Goal: Information Seeking & Learning: Learn about a topic

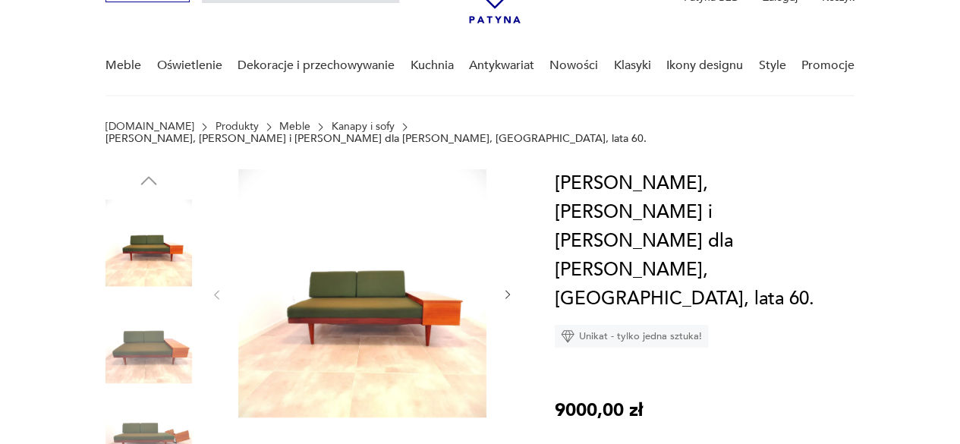
click at [160, 259] on img at bounding box center [148, 243] width 86 height 86
click at [253, 307] on img at bounding box center [362, 293] width 248 height 248
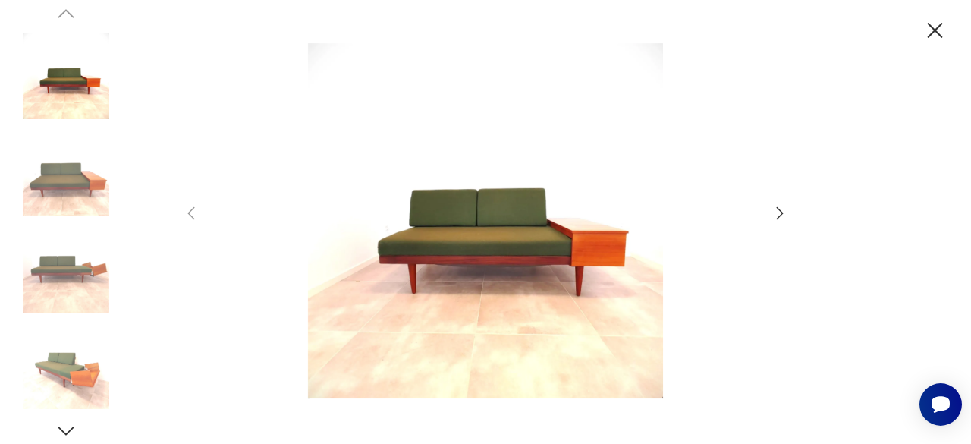
click at [786, 209] on icon "button" at bounding box center [780, 213] width 18 height 18
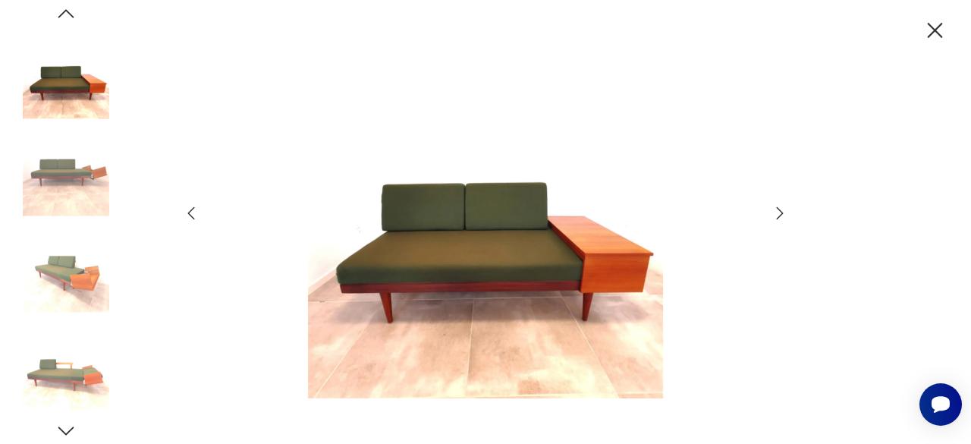
click at [786, 209] on icon "button" at bounding box center [780, 213] width 18 height 18
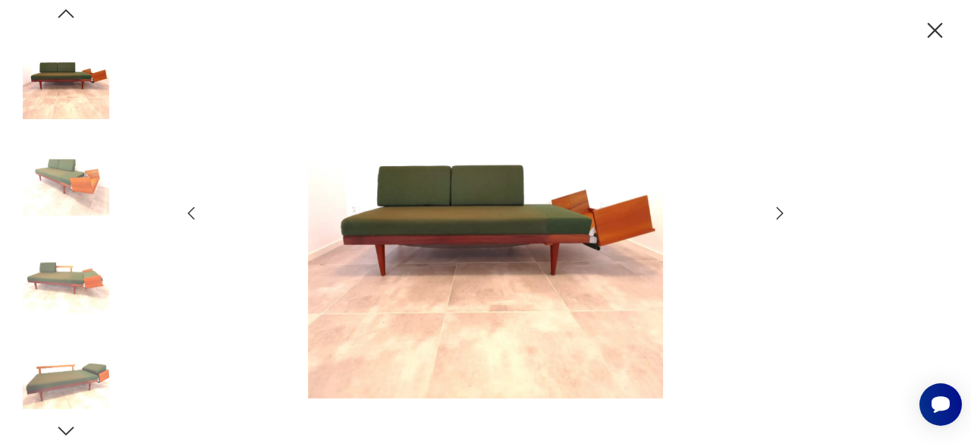
click at [786, 209] on icon "button" at bounding box center [780, 213] width 18 height 18
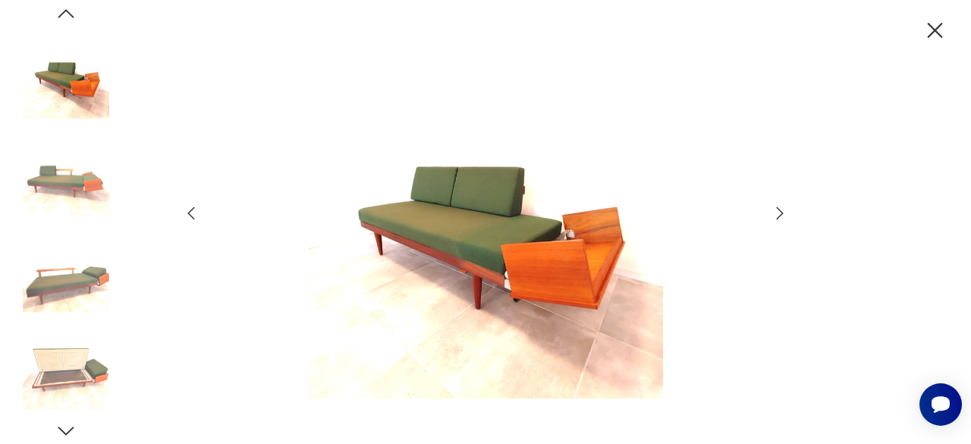
click at [786, 209] on icon "button" at bounding box center [780, 213] width 18 height 18
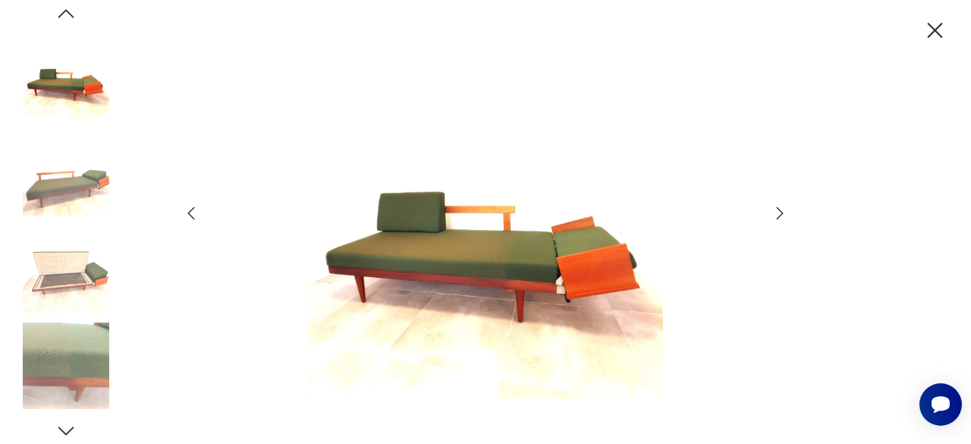
click at [786, 209] on icon "button" at bounding box center [780, 213] width 18 height 18
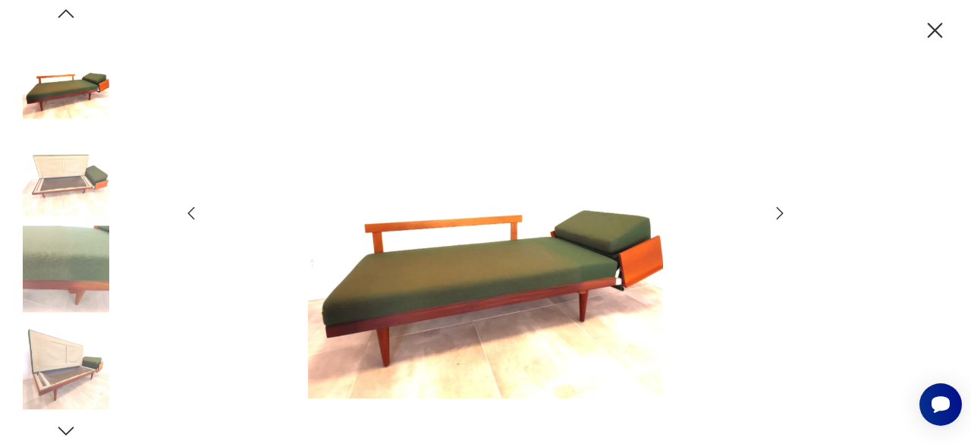
click at [786, 209] on icon "button" at bounding box center [780, 213] width 18 height 18
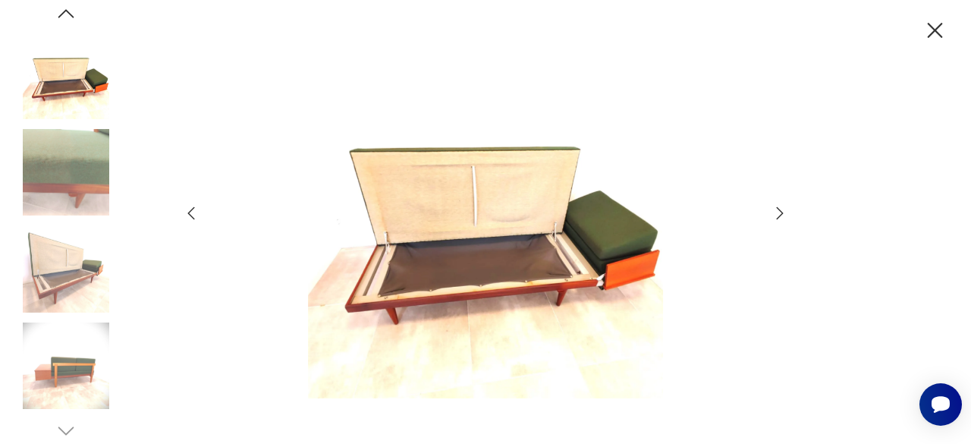
click at [187, 213] on icon "button" at bounding box center [191, 213] width 18 height 18
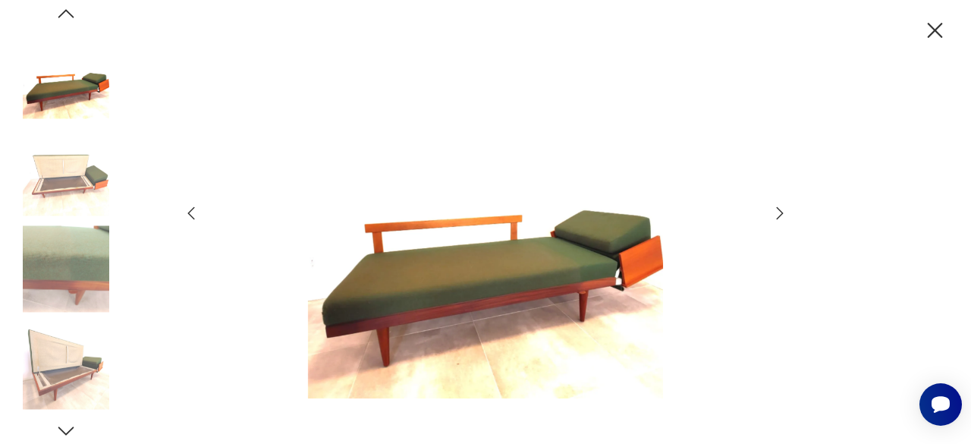
click at [778, 208] on icon "button" at bounding box center [780, 212] width 7 height 12
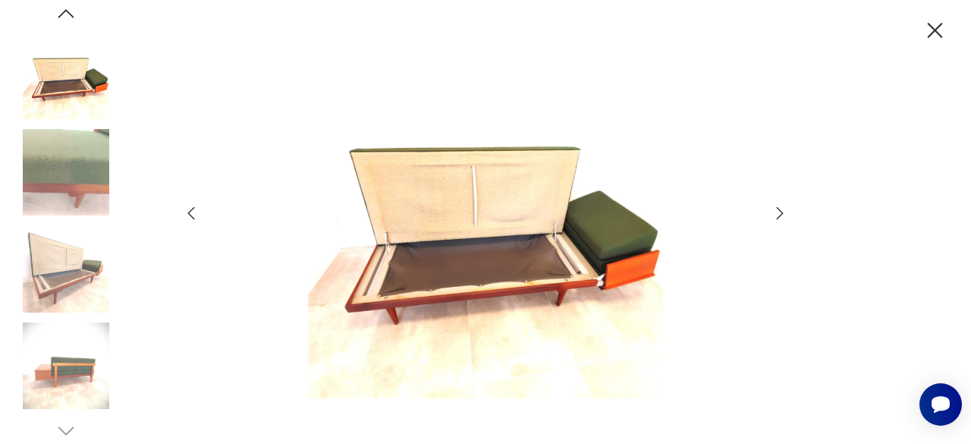
click at [778, 208] on icon "button" at bounding box center [780, 212] width 7 height 12
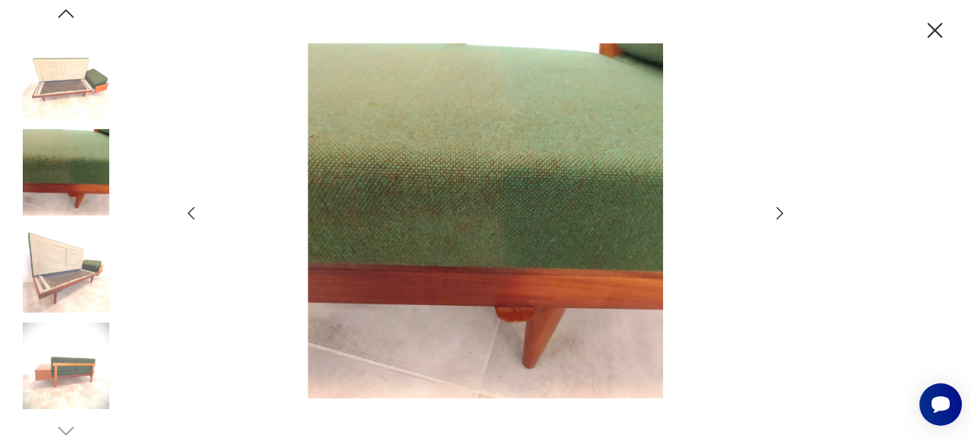
click at [778, 208] on icon "button" at bounding box center [780, 212] width 7 height 12
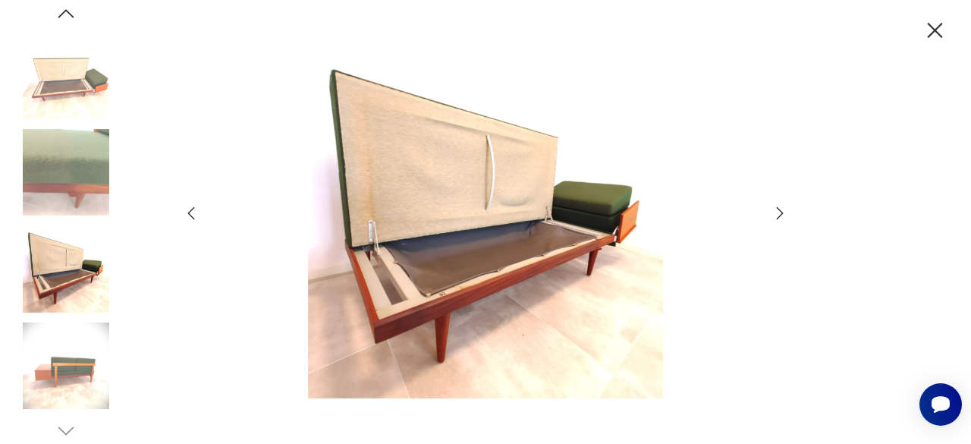
click at [190, 215] on icon "button" at bounding box center [191, 212] width 7 height 13
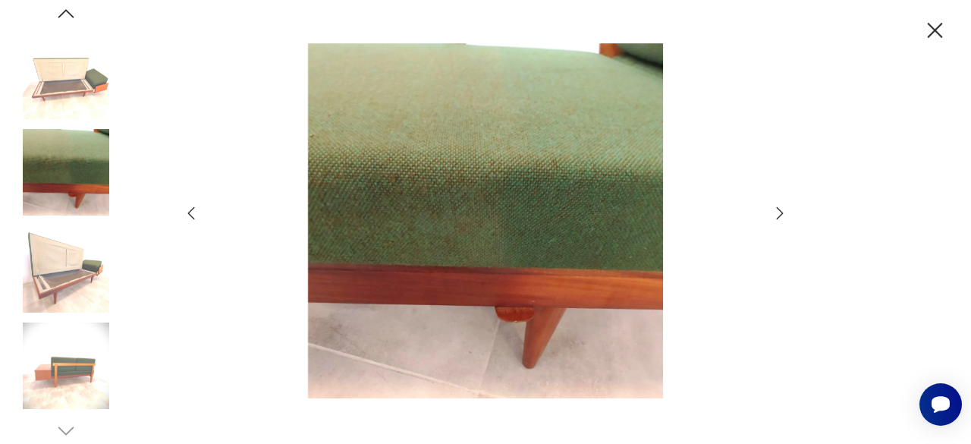
click at [784, 213] on icon "button" at bounding box center [780, 213] width 18 height 18
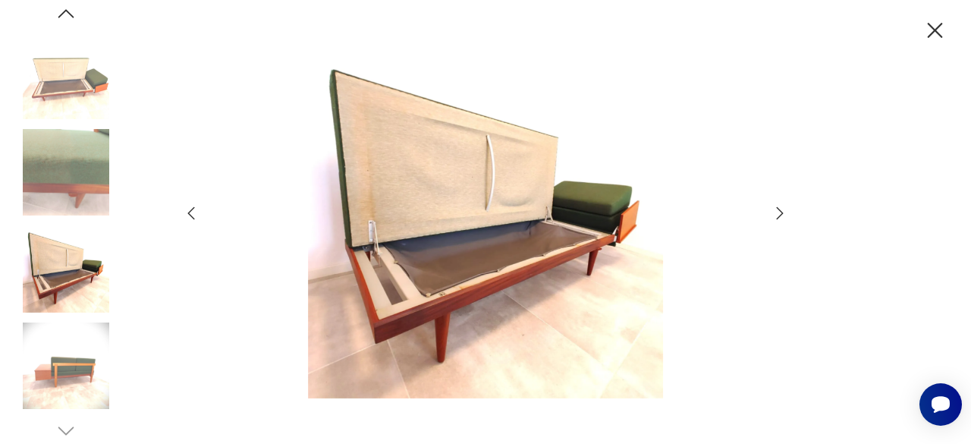
click at [784, 213] on icon "button" at bounding box center [780, 213] width 18 height 18
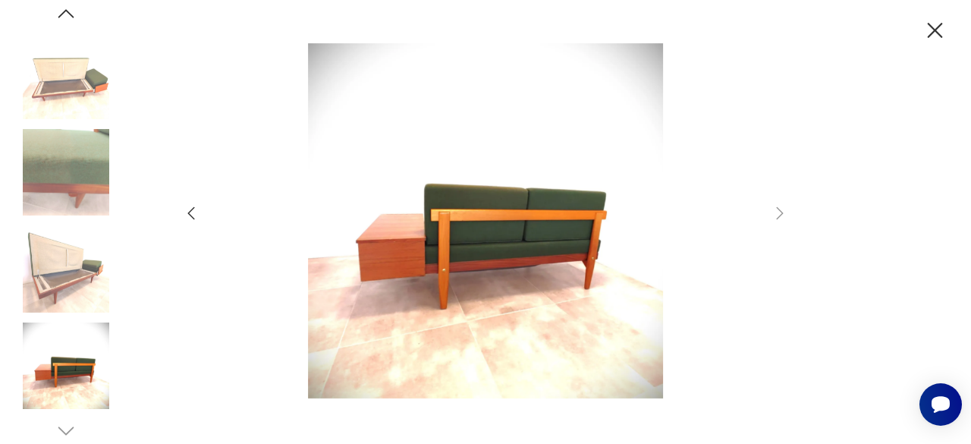
click at [192, 218] on icon "button" at bounding box center [191, 213] width 18 height 18
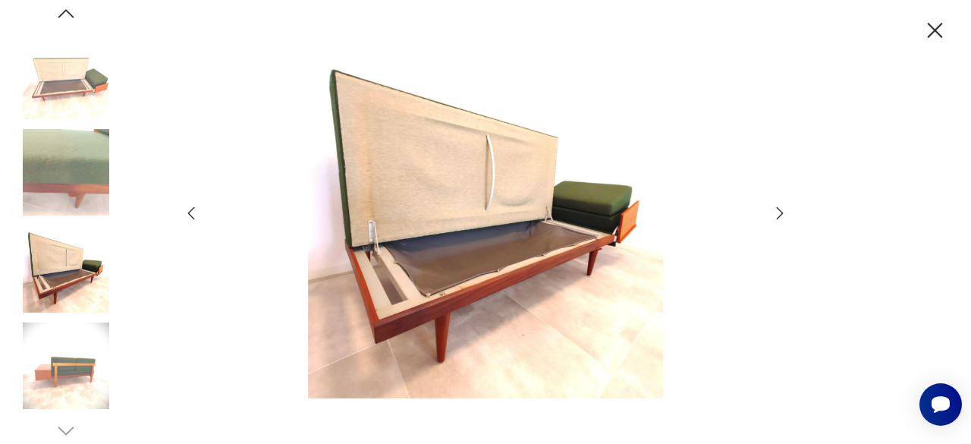
click at [192, 218] on icon "button" at bounding box center [191, 213] width 18 height 18
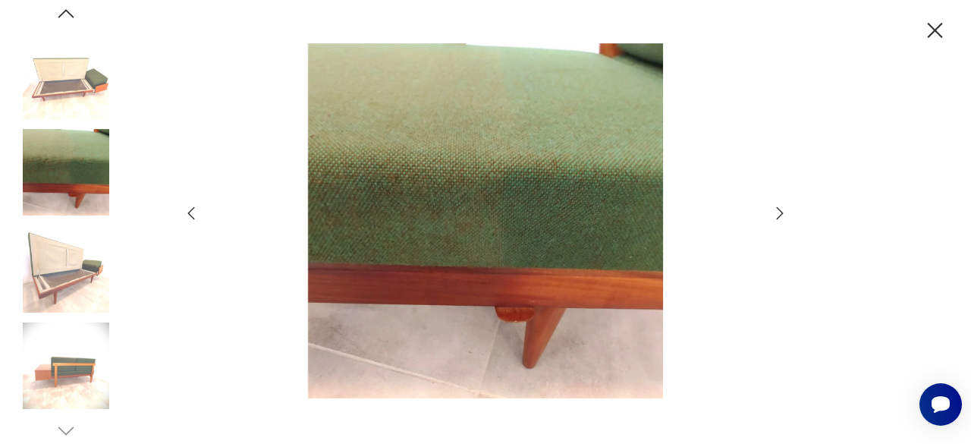
click at [192, 218] on icon "button" at bounding box center [191, 213] width 18 height 18
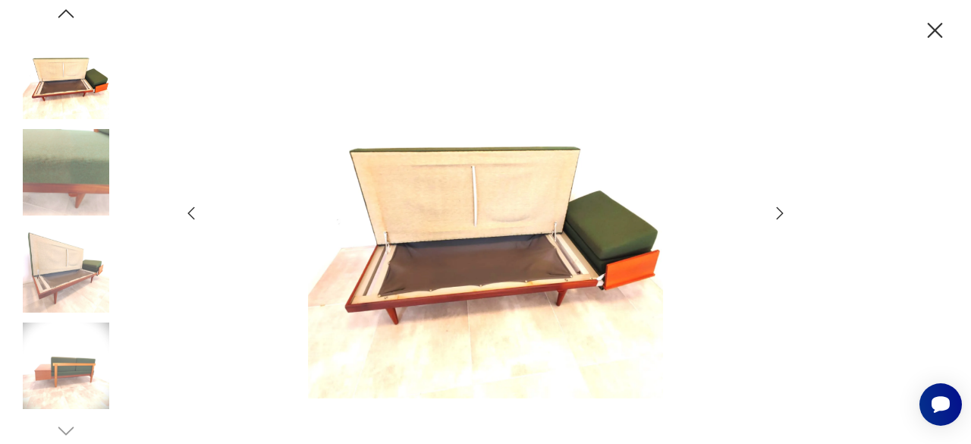
click at [192, 218] on icon "button" at bounding box center [191, 213] width 18 height 18
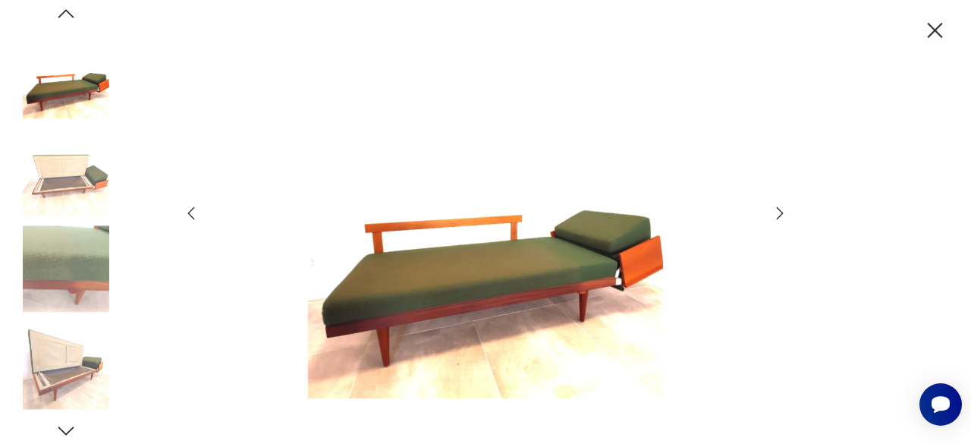
click at [192, 218] on icon "button" at bounding box center [191, 213] width 18 height 18
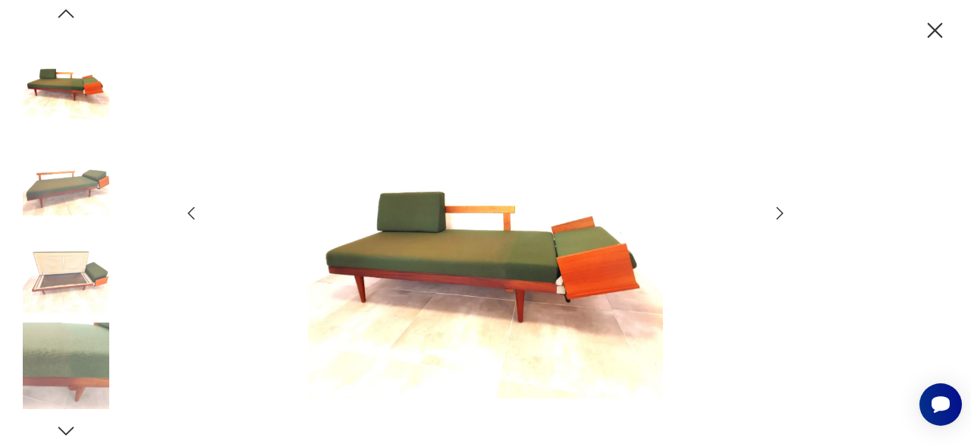
click at [192, 218] on icon "button" at bounding box center [191, 213] width 18 height 18
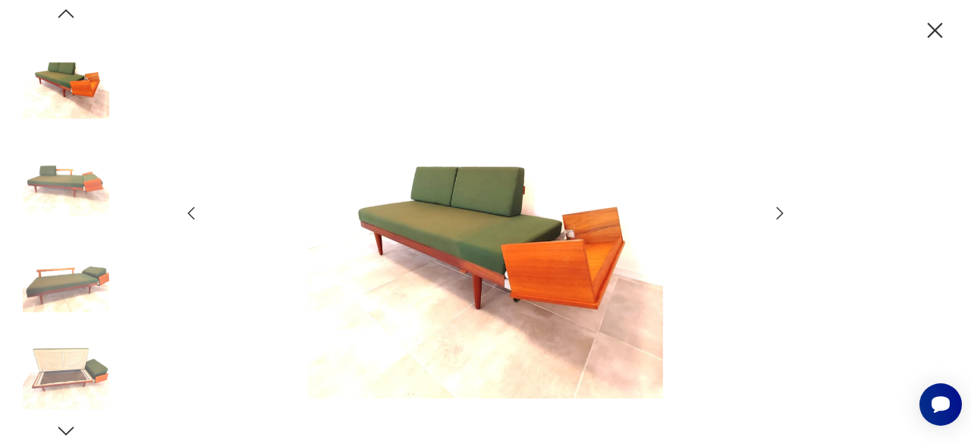
click at [192, 218] on icon "button" at bounding box center [191, 213] width 18 height 18
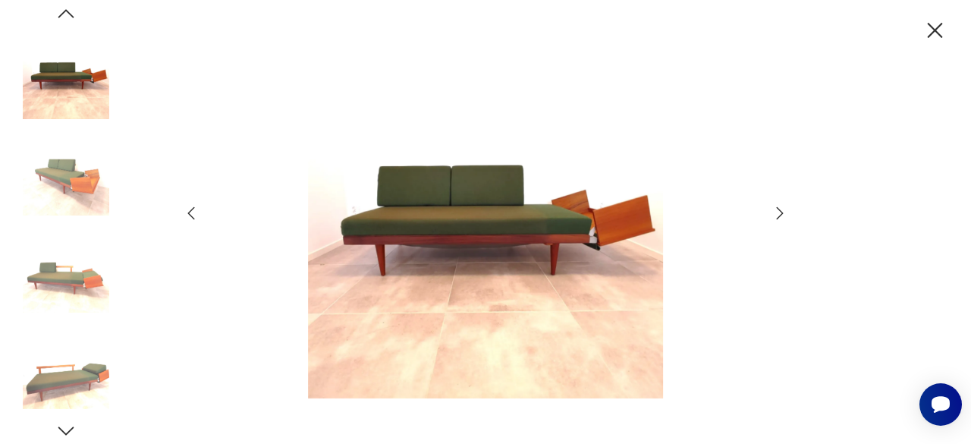
click at [192, 218] on icon "button" at bounding box center [191, 213] width 18 height 18
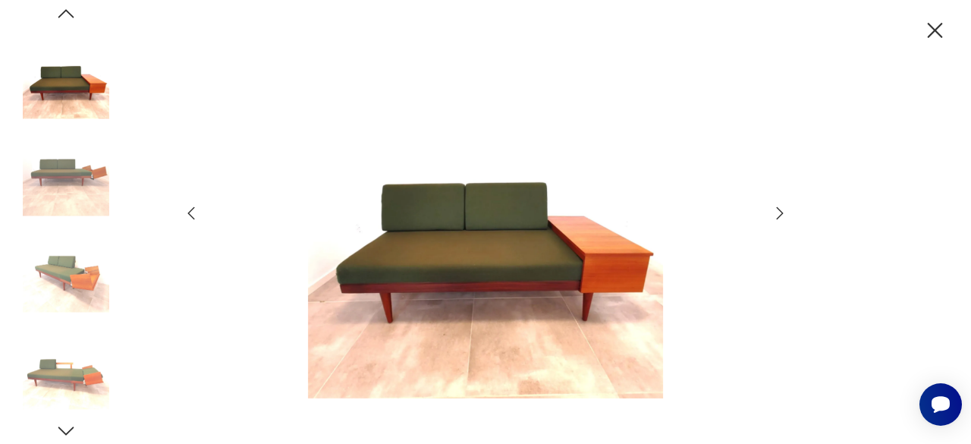
click at [192, 218] on icon "button" at bounding box center [191, 213] width 18 height 18
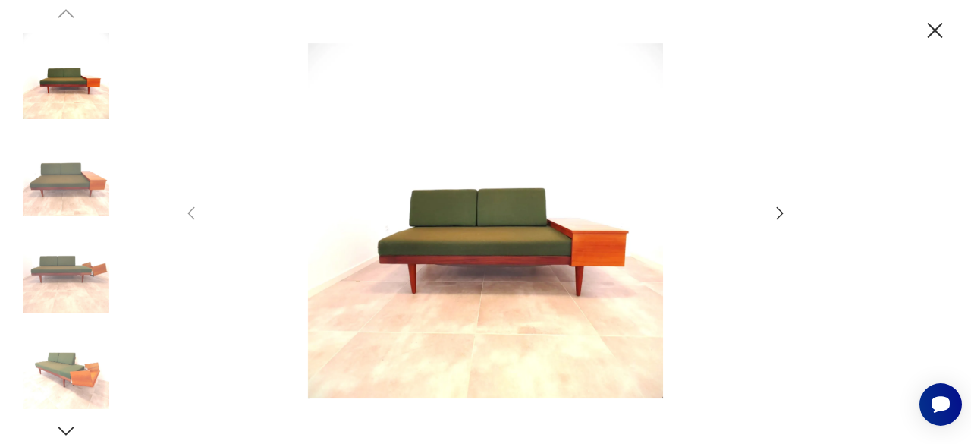
click at [934, 31] on icon "button" at bounding box center [935, 30] width 15 height 15
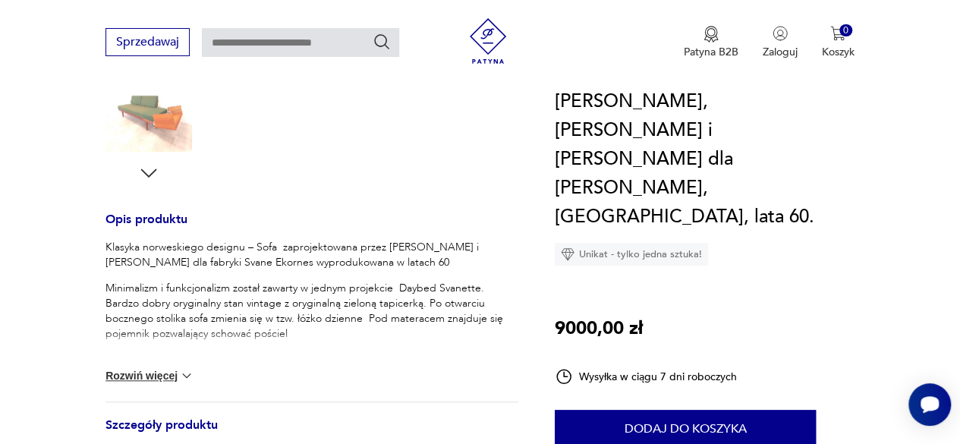
scroll to position [519, 0]
click at [140, 370] on div "Klasyka norweskiego designu – Sofa zaprojektowana przez Ilmara Rellinga i Haldo…" at bounding box center [311, 320] width 413 height 162
click at [143, 368] on button "Rozwiń więcej" at bounding box center [149, 374] width 88 height 15
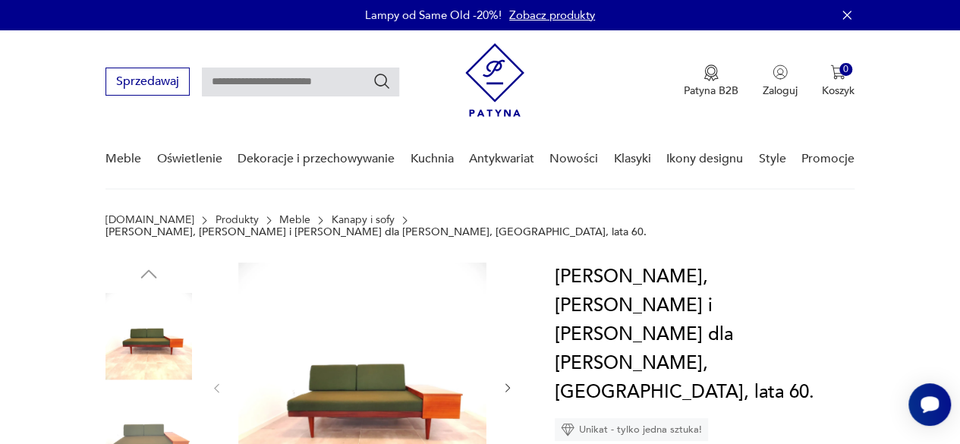
scroll to position [105, 0]
